Goal: Task Accomplishment & Management: Use online tool/utility

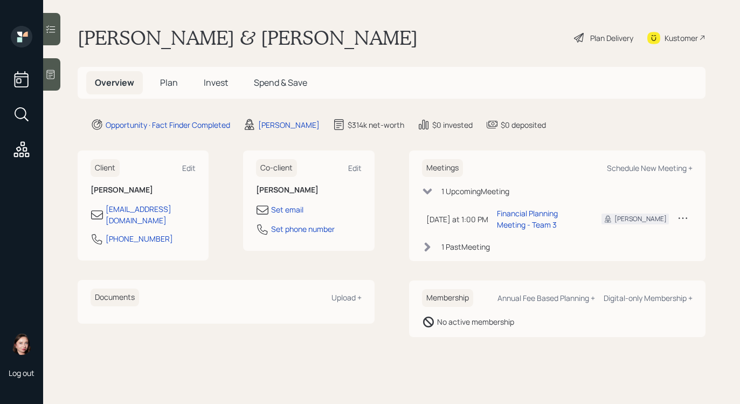
click at [56, 72] on icon at bounding box center [50, 74] width 11 height 11
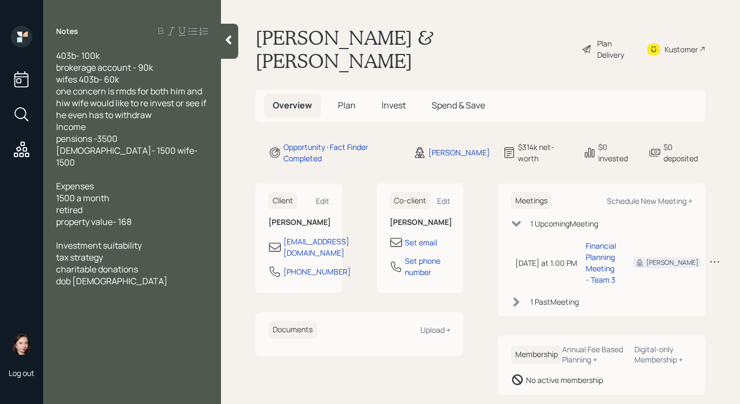
click at [352, 99] on span "Plan" at bounding box center [347, 105] width 18 height 12
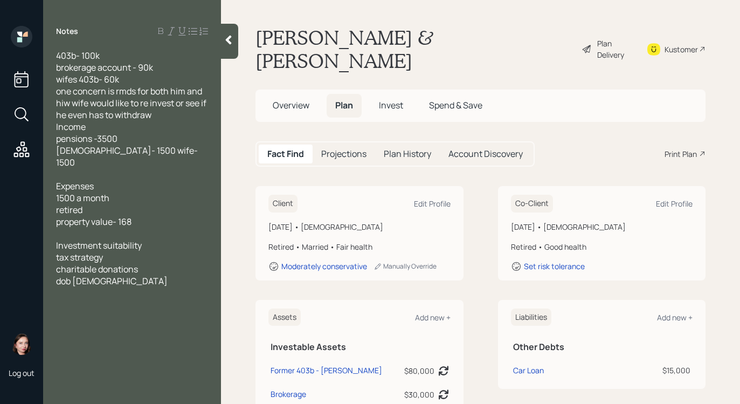
click at [221, 41] on div "Notes 403b- 100k brokerage account - 90k wifes 403b- 60k one concern is rmds fo…" at bounding box center [132, 208] width 178 height 365
click at [597, 38] on div "Plan Delivery" at bounding box center [615, 49] width 36 height 23
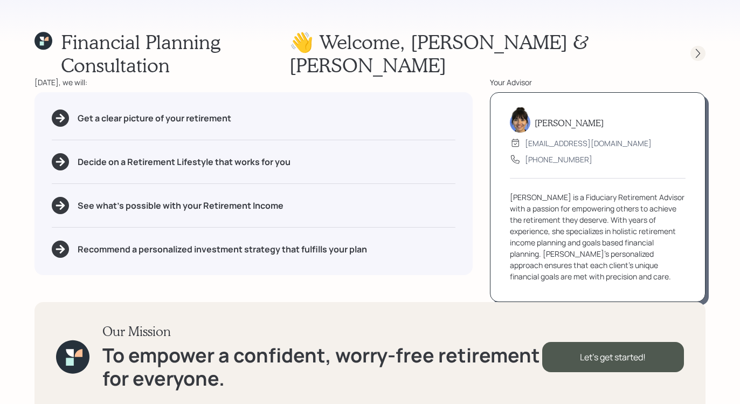
click at [699, 48] on icon at bounding box center [698, 53] width 11 height 11
